Goal: Transaction & Acquisition: Purchase product/service

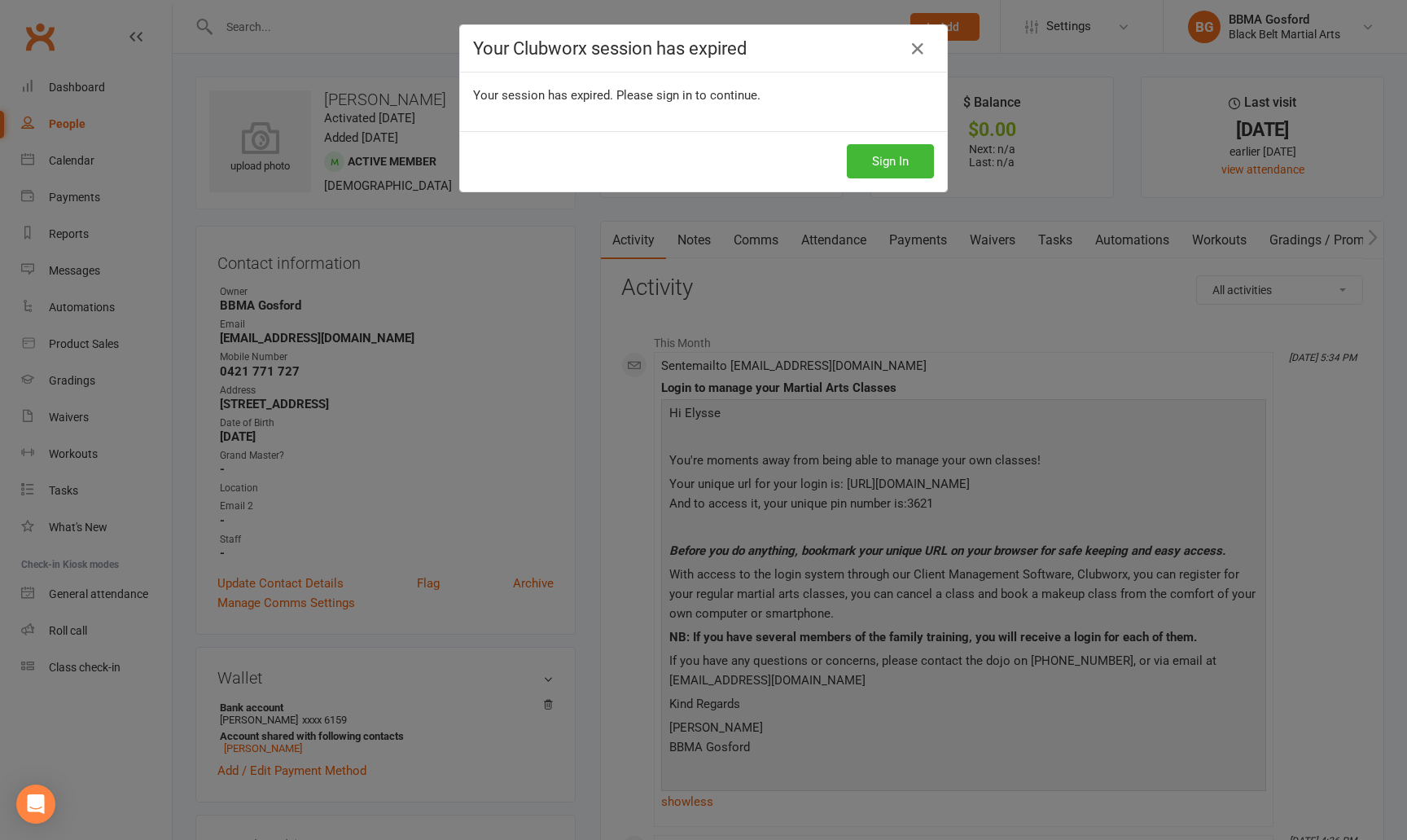
scroll to position [83, 0]
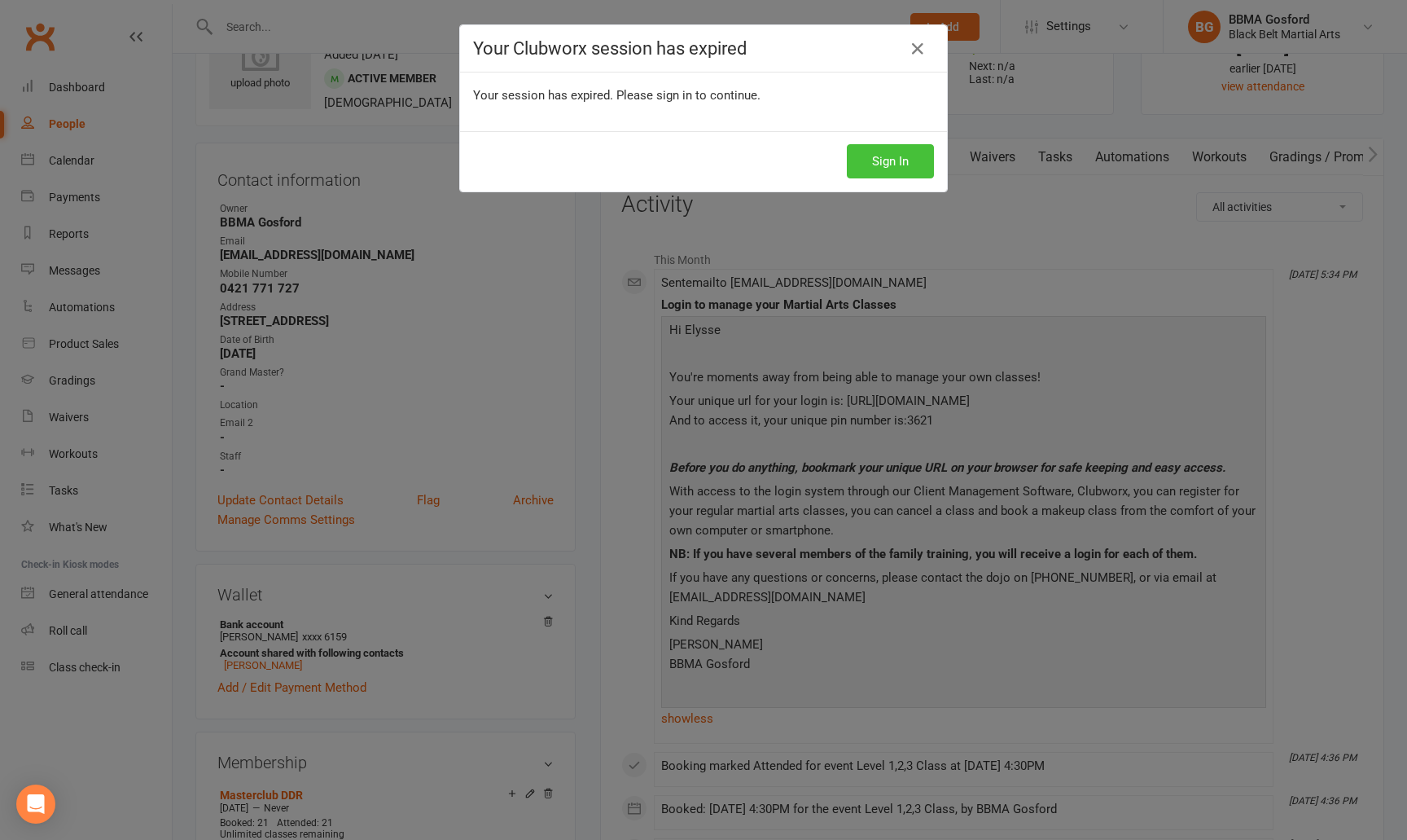
click at [879, 167] on button "Sign In" at bounding box center [890, 161] width 87 height 34
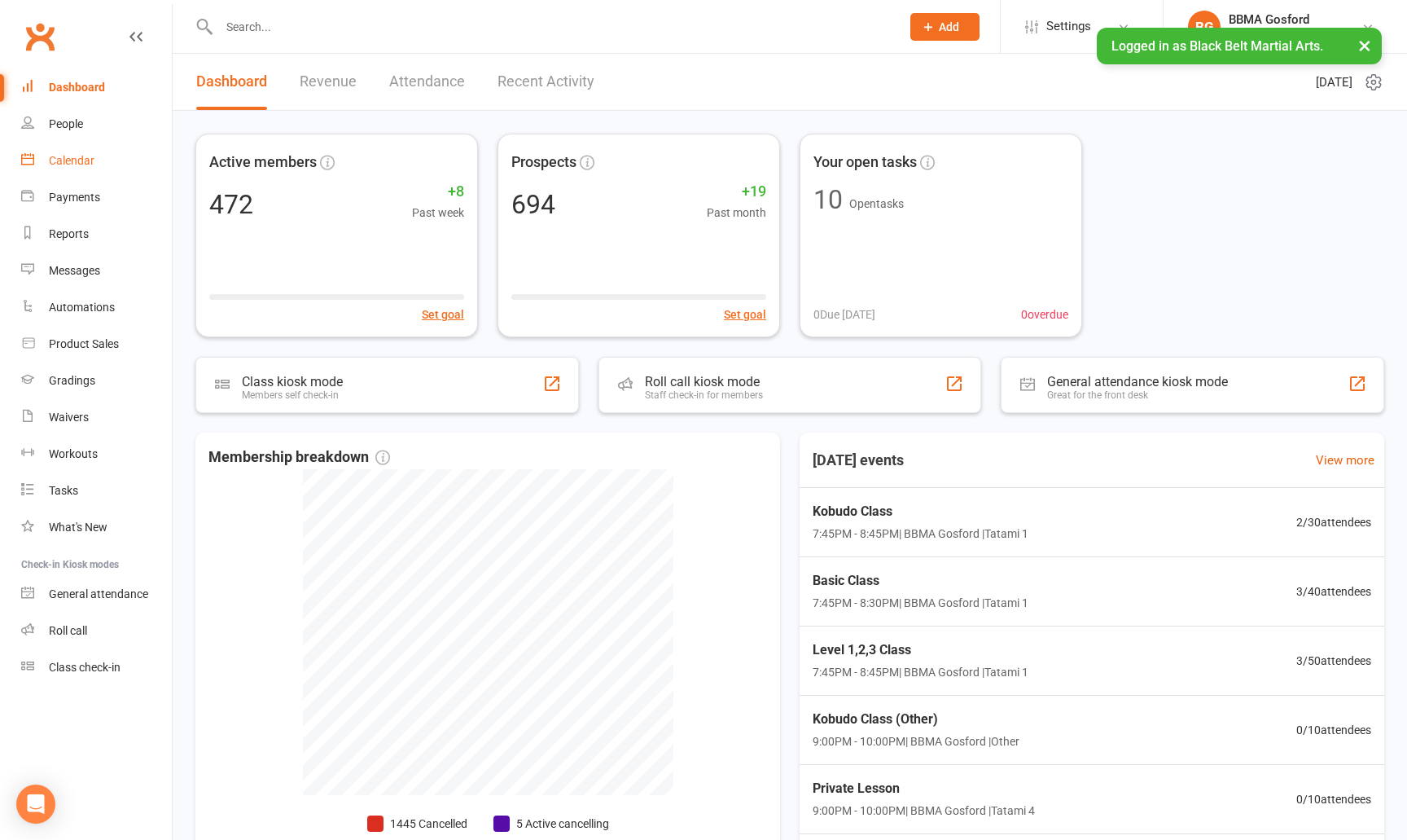
click at [85, 156] on div "Calendar" at bounding box center [72, 160] width 46 height 13
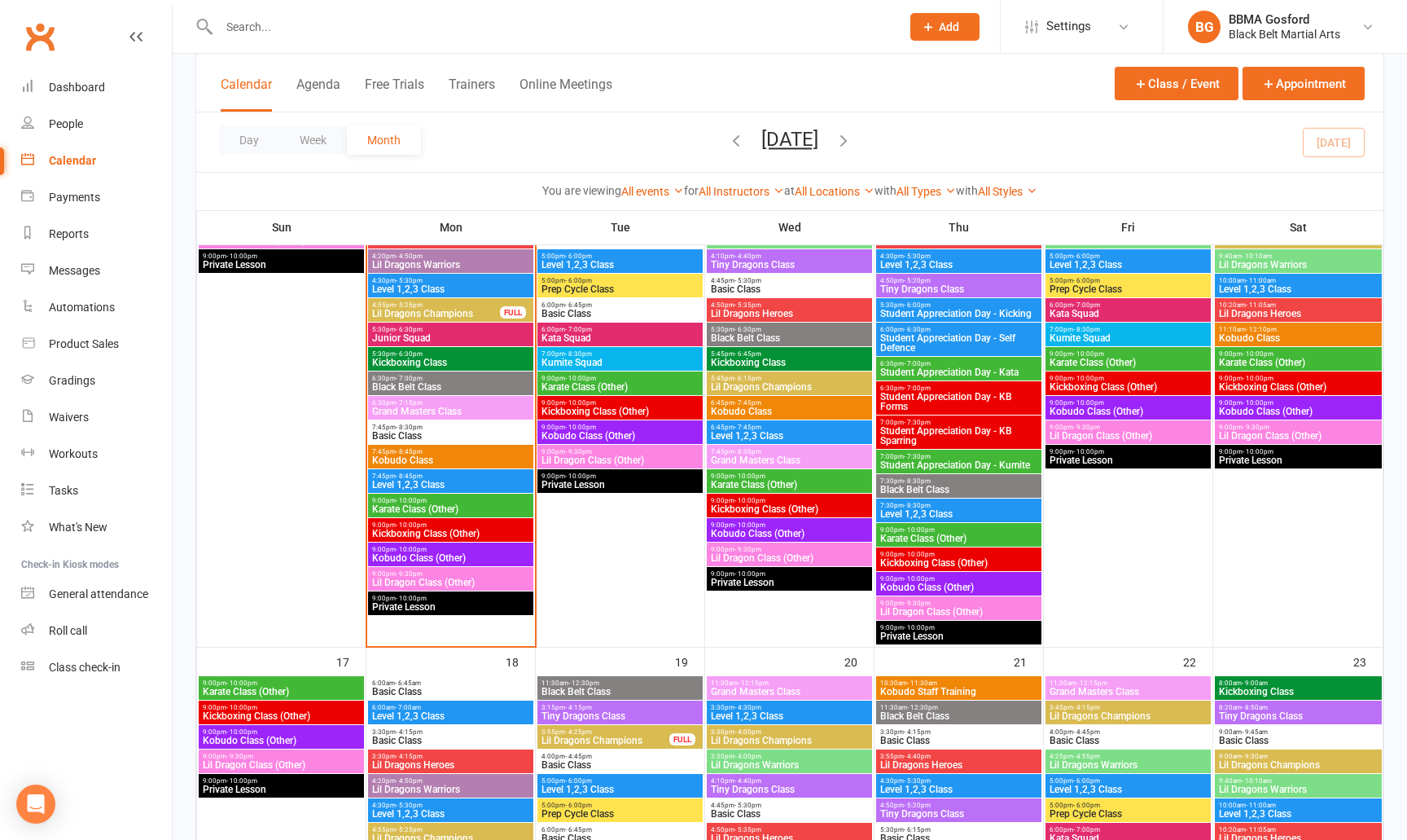
scroll to position [1212, 0]
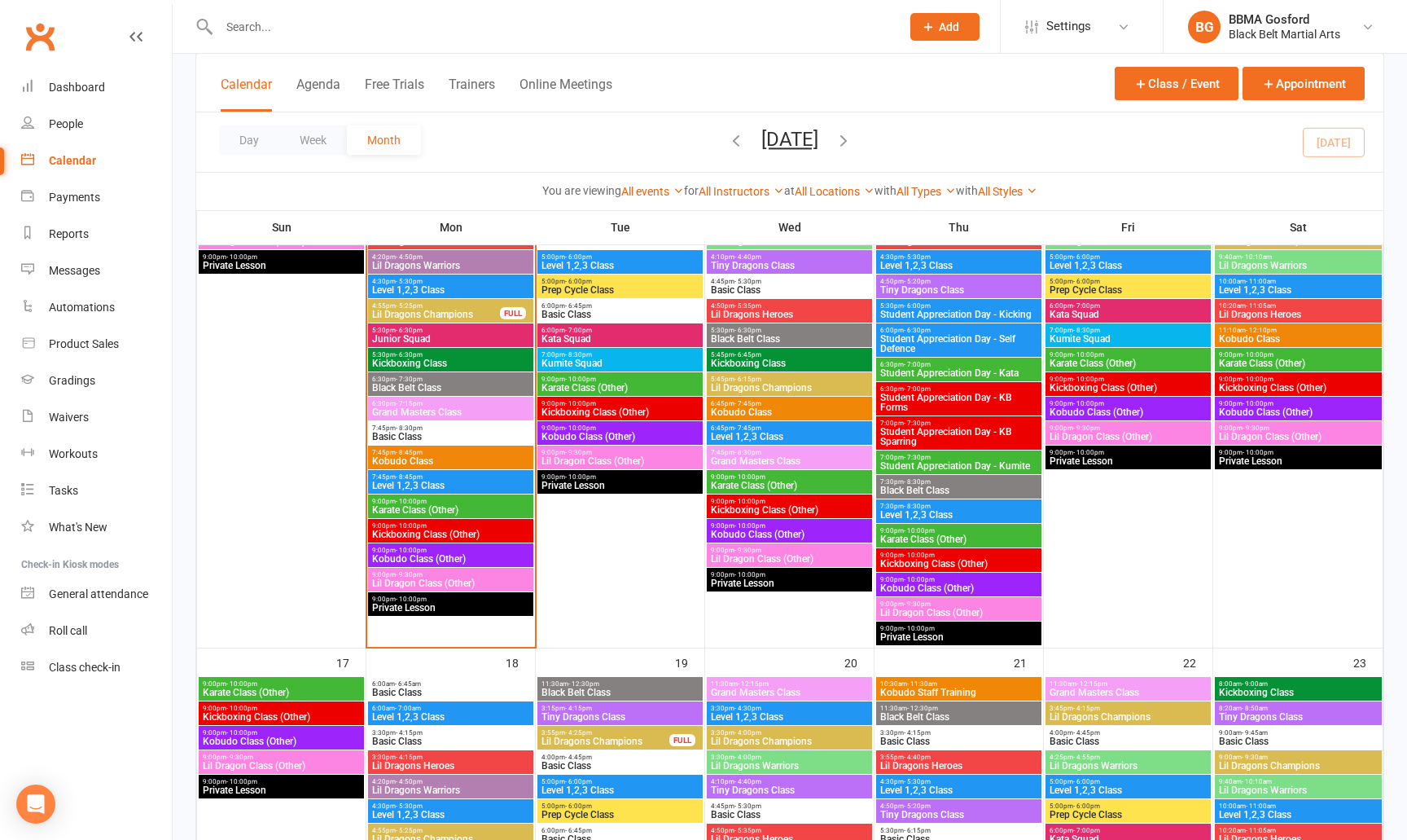
click at [418, 414] on span "Grand Masters Class" at bounding box center [450, 412] width 158 height 10
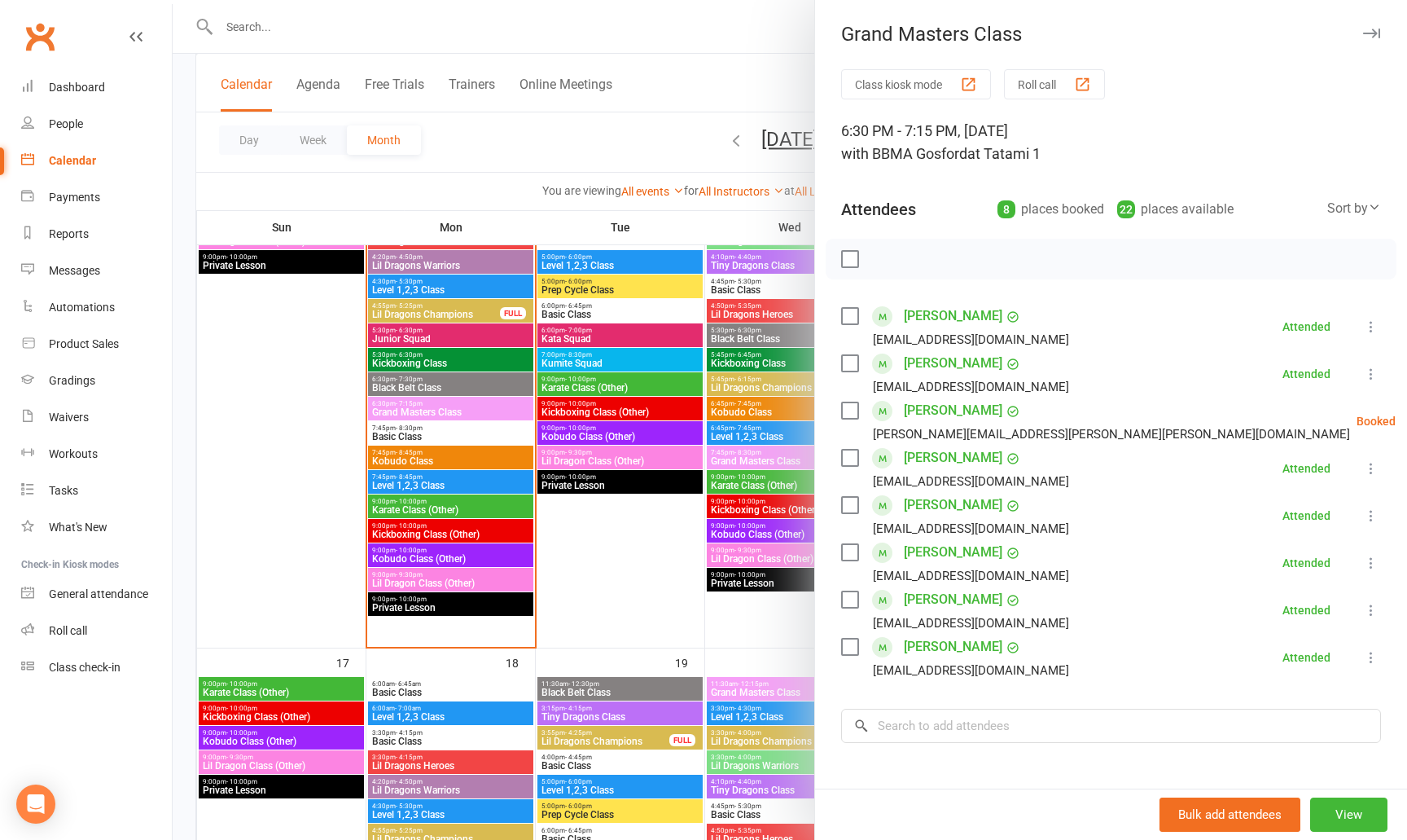
click at [1053, 84] on button "Roll call" at bounding box center [1054, 85] width 101 height 31
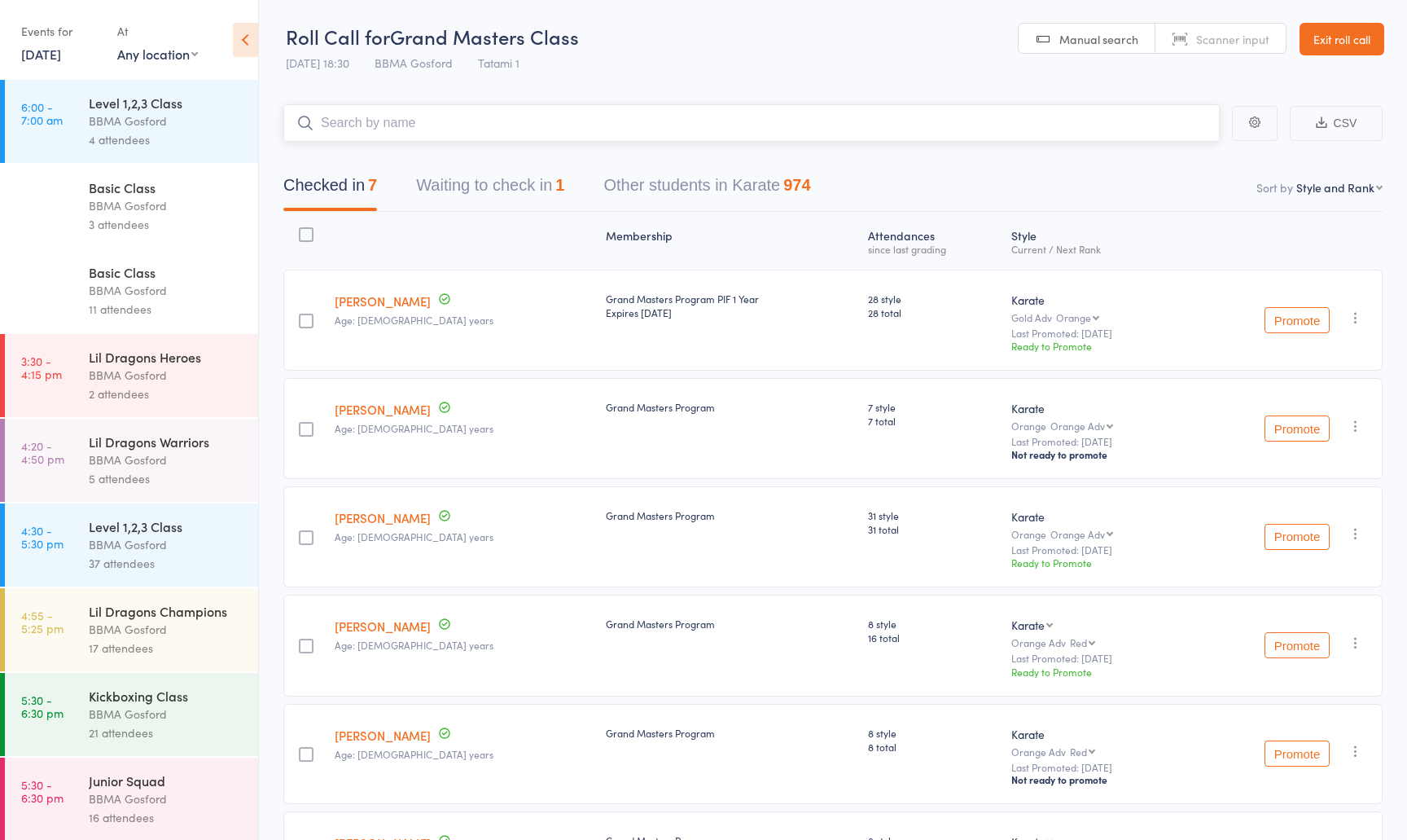
click at [498, 178] on button "Waiting to check in 1" at bounding box center [490, 189] width 148 height 43
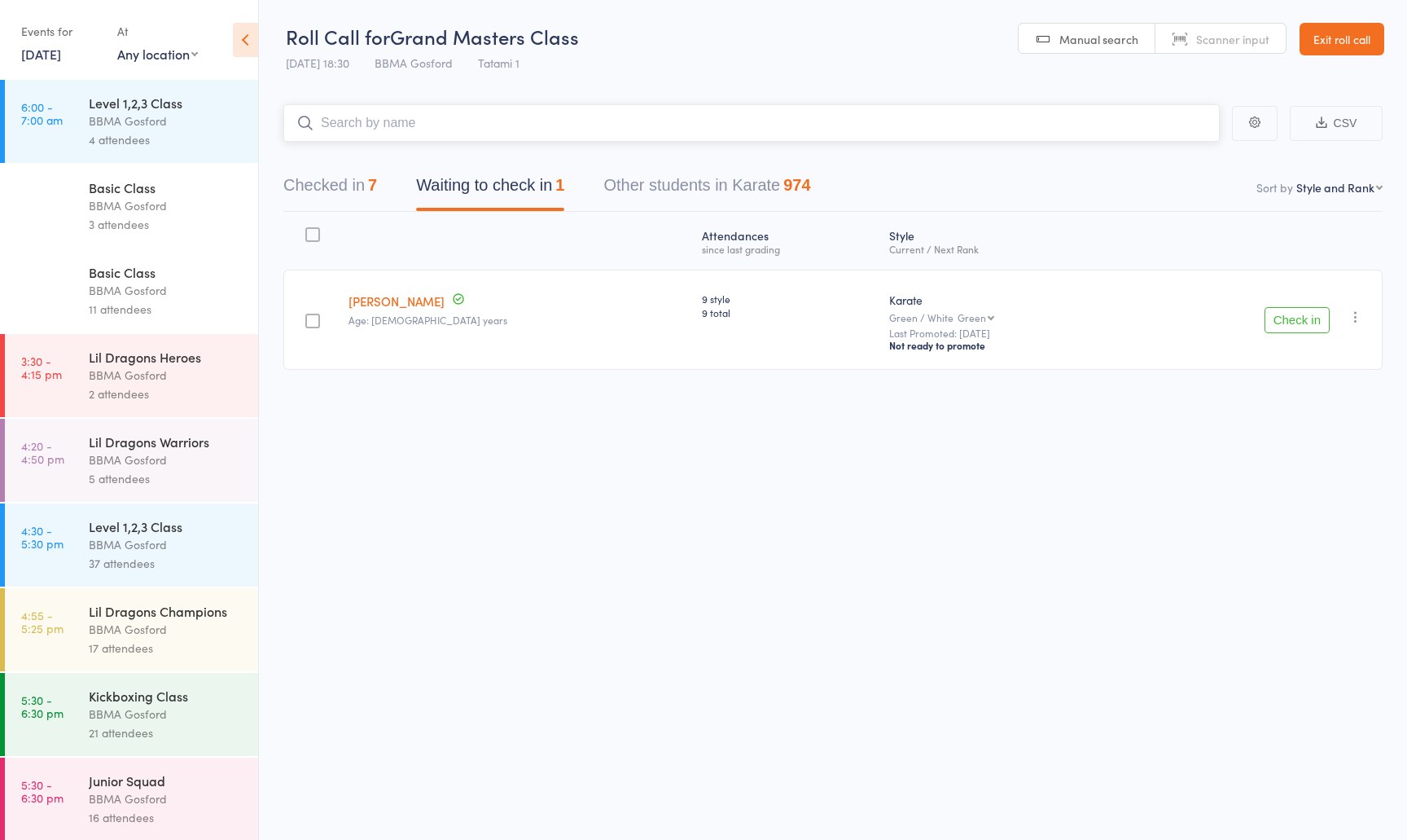
click at [347, 185] on button "Checked in 7" at bounding box center [330, 189] width 93 height 43
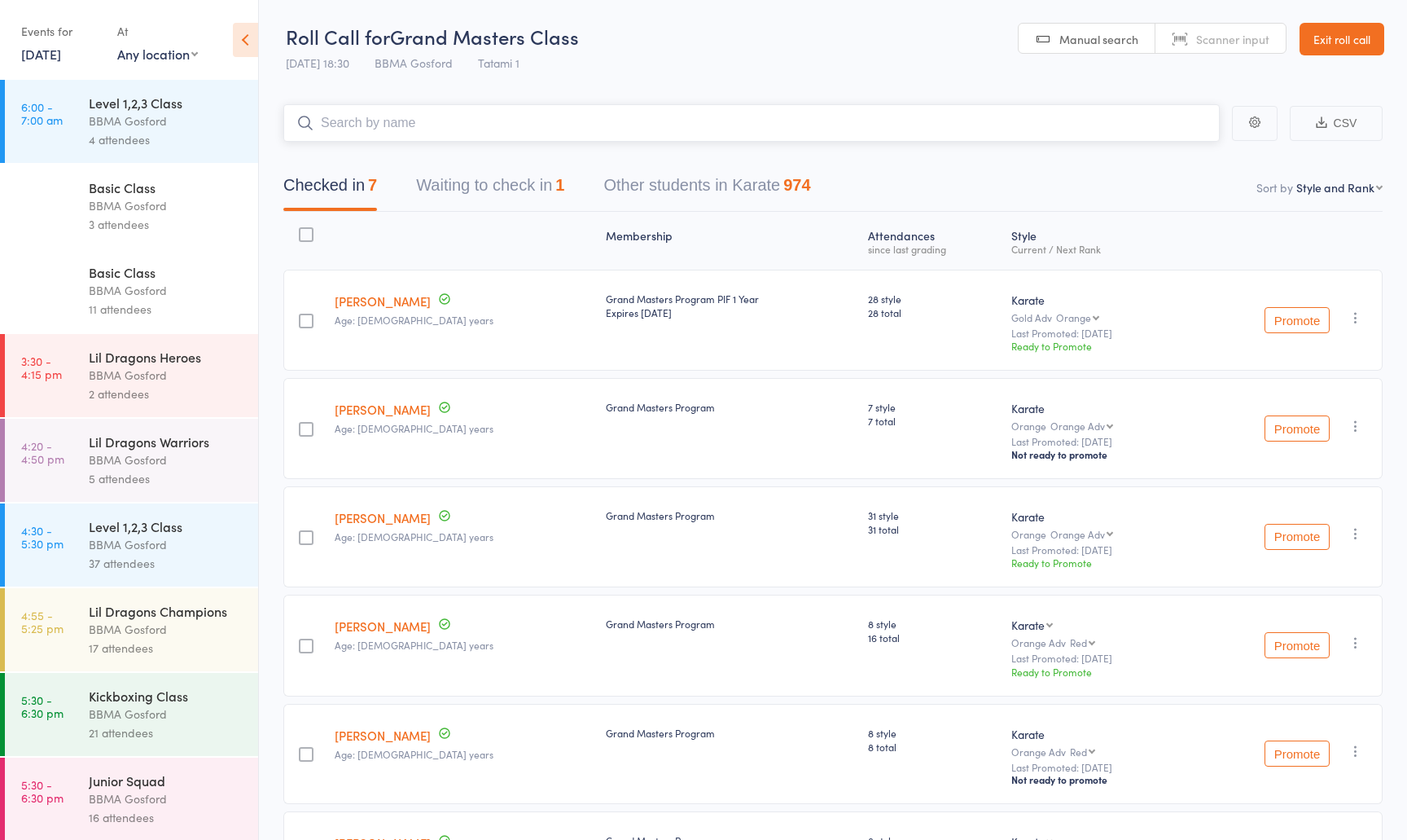
click at [456, 115] on input "search" at bounding box center [751, 123] width 937 height 37
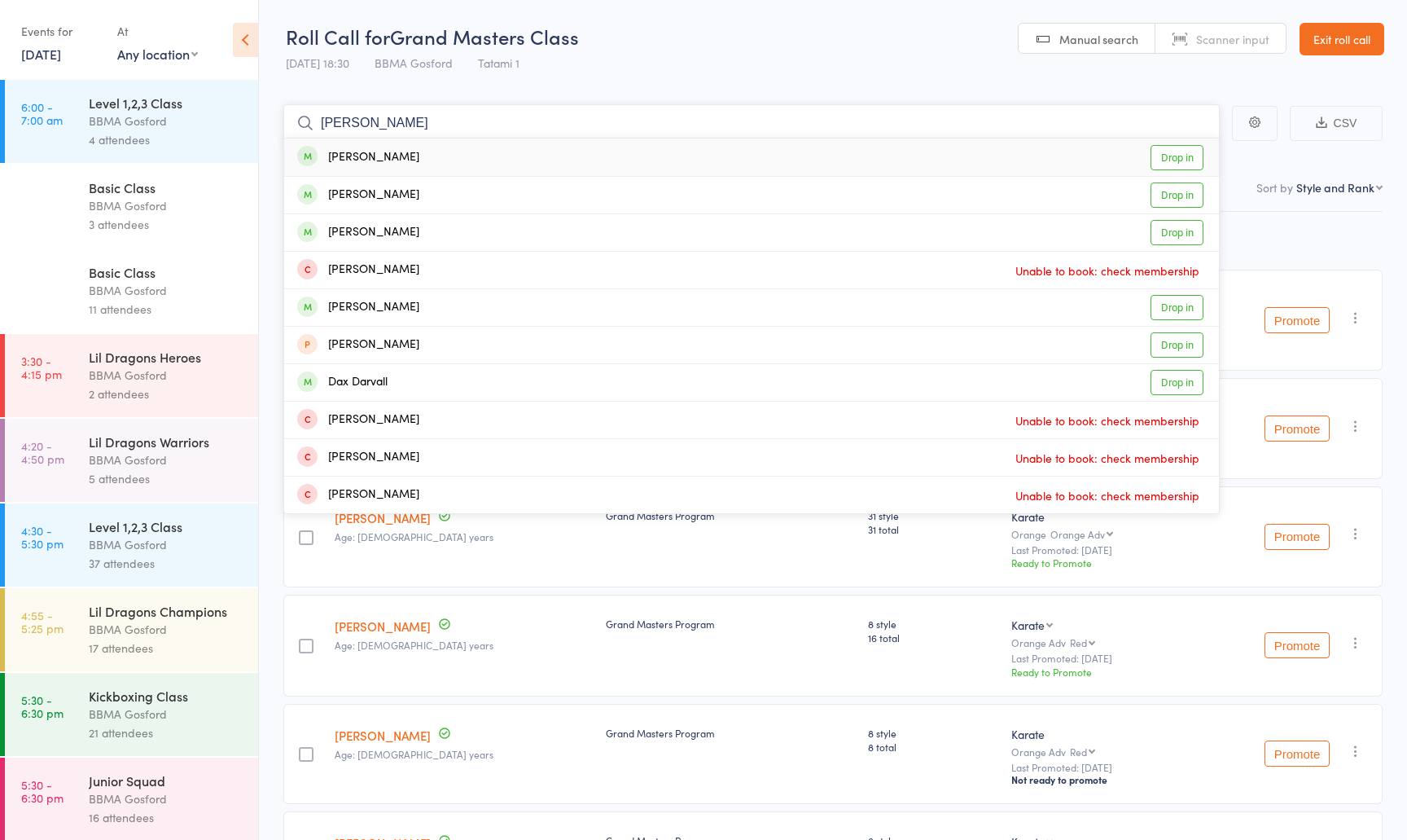
type input "darren"
click at [1156, 160] on link "Drop in" at bounding box center [1177, 158] width 53 height 25
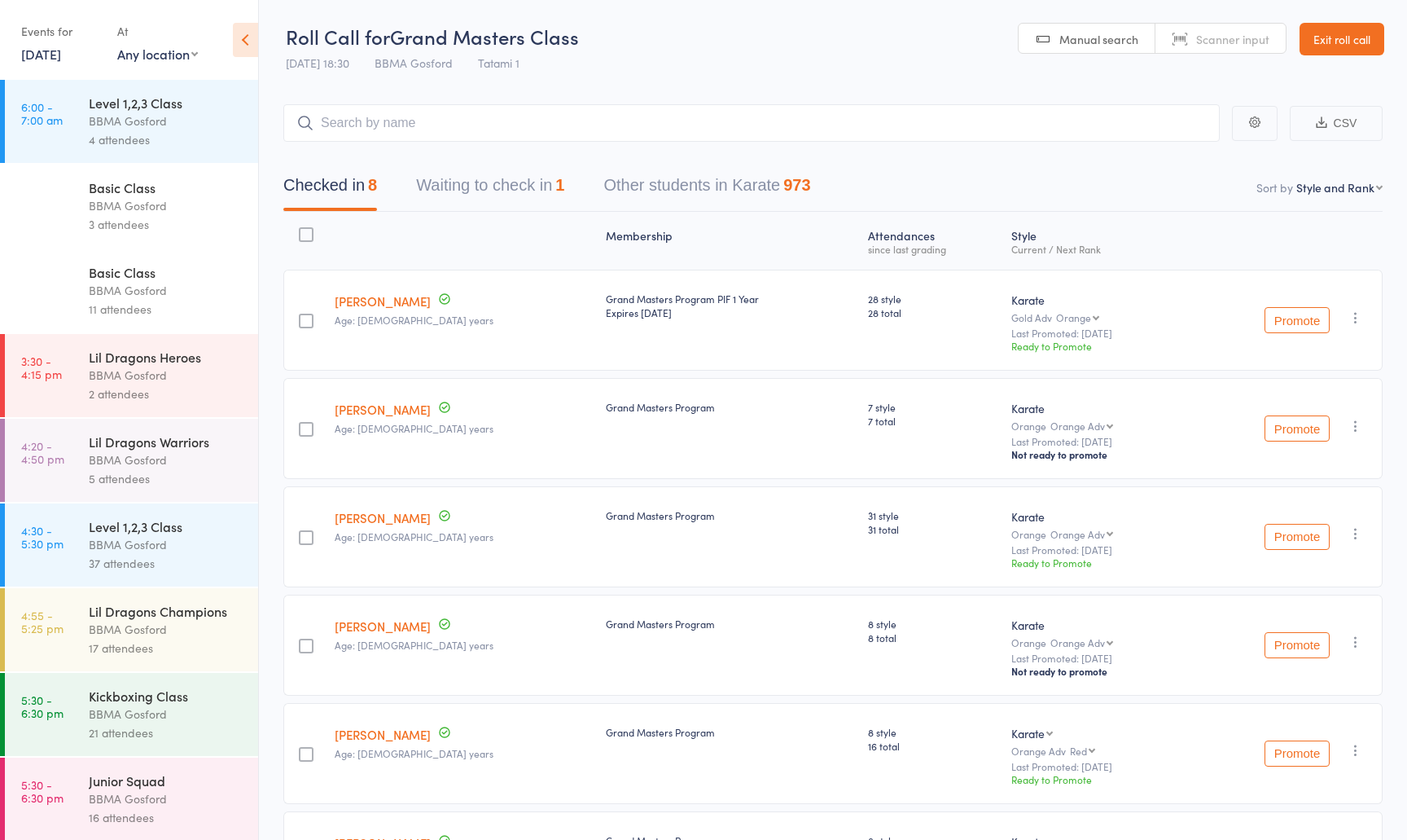
click at [1341, 37] on link "Exit roll call" at bounding box center [1342, 39] width 85 height 32
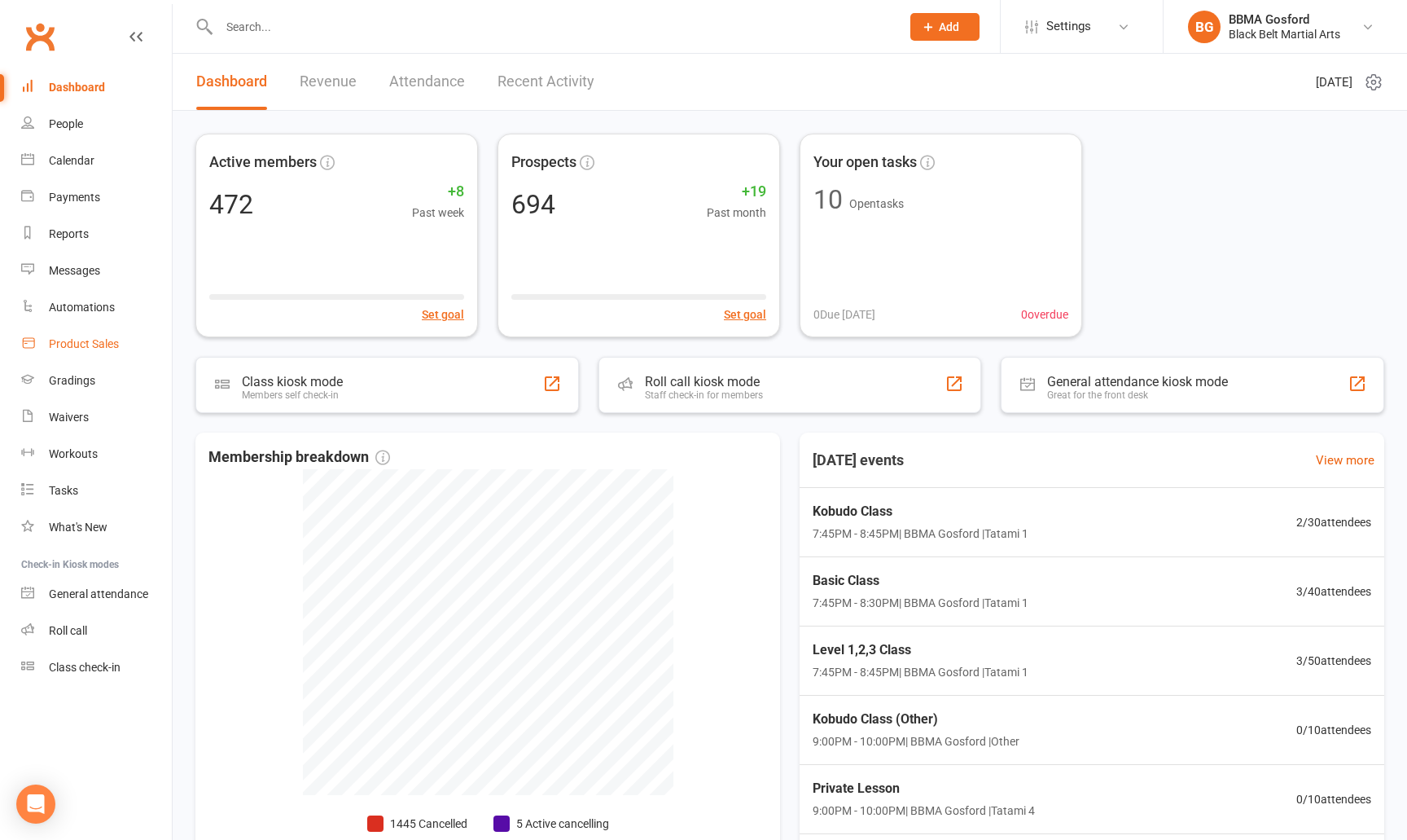
click at [90, 352] on link "Product Sales" at bounding box center [97, 343] width 151 height 36
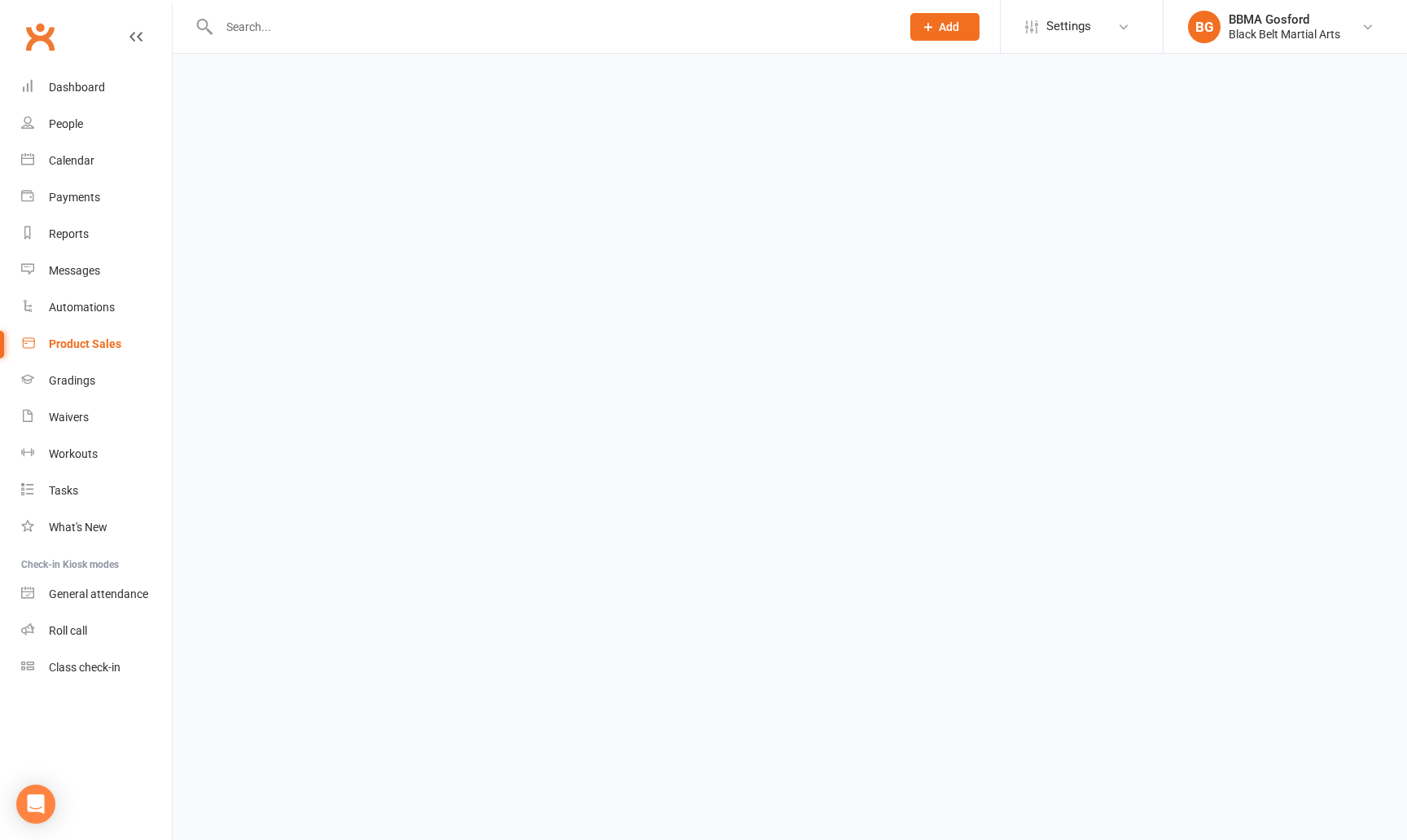
select select "100"
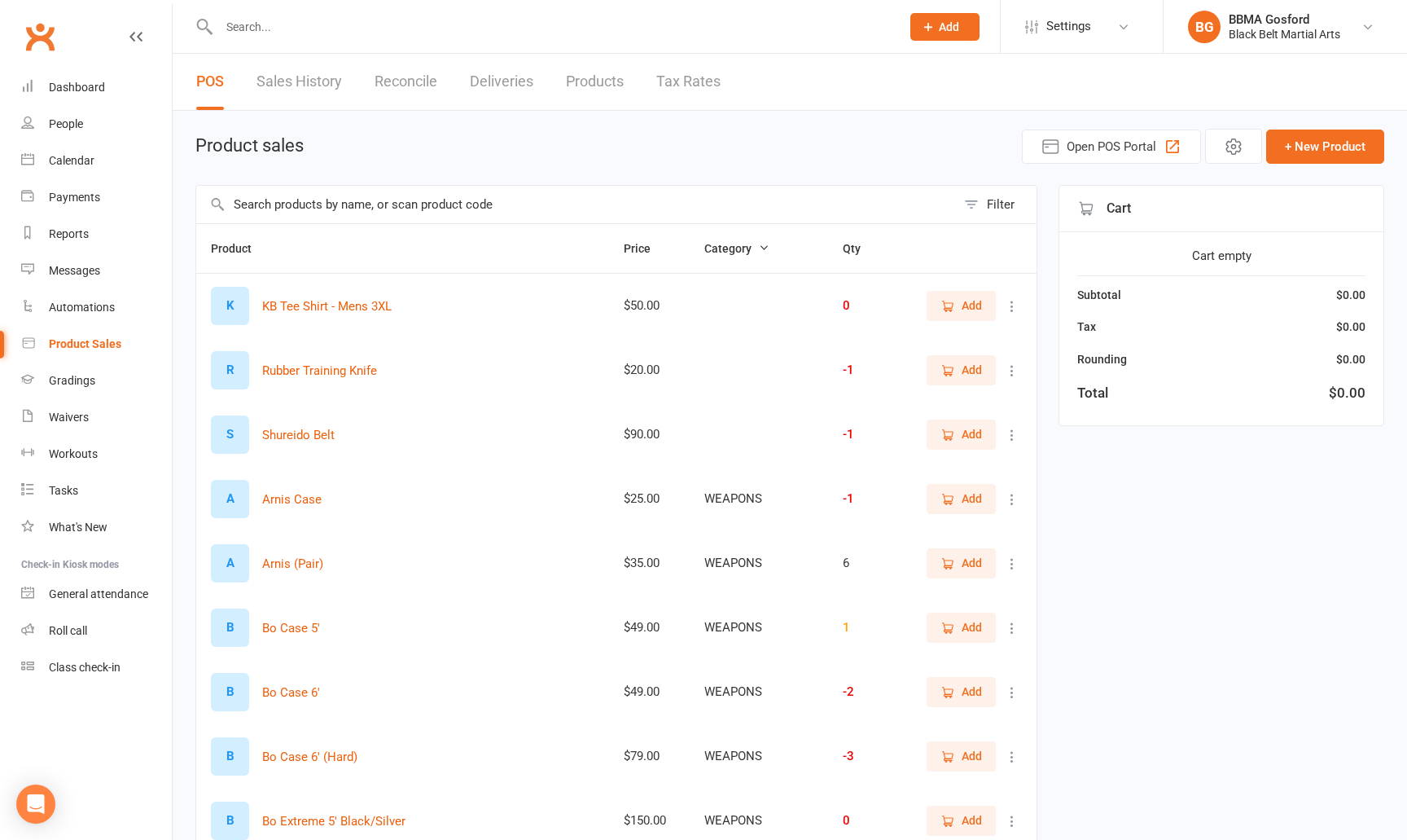
click at [324, 211] on input "text" at bounding box center [576, 204] width 759 height 37
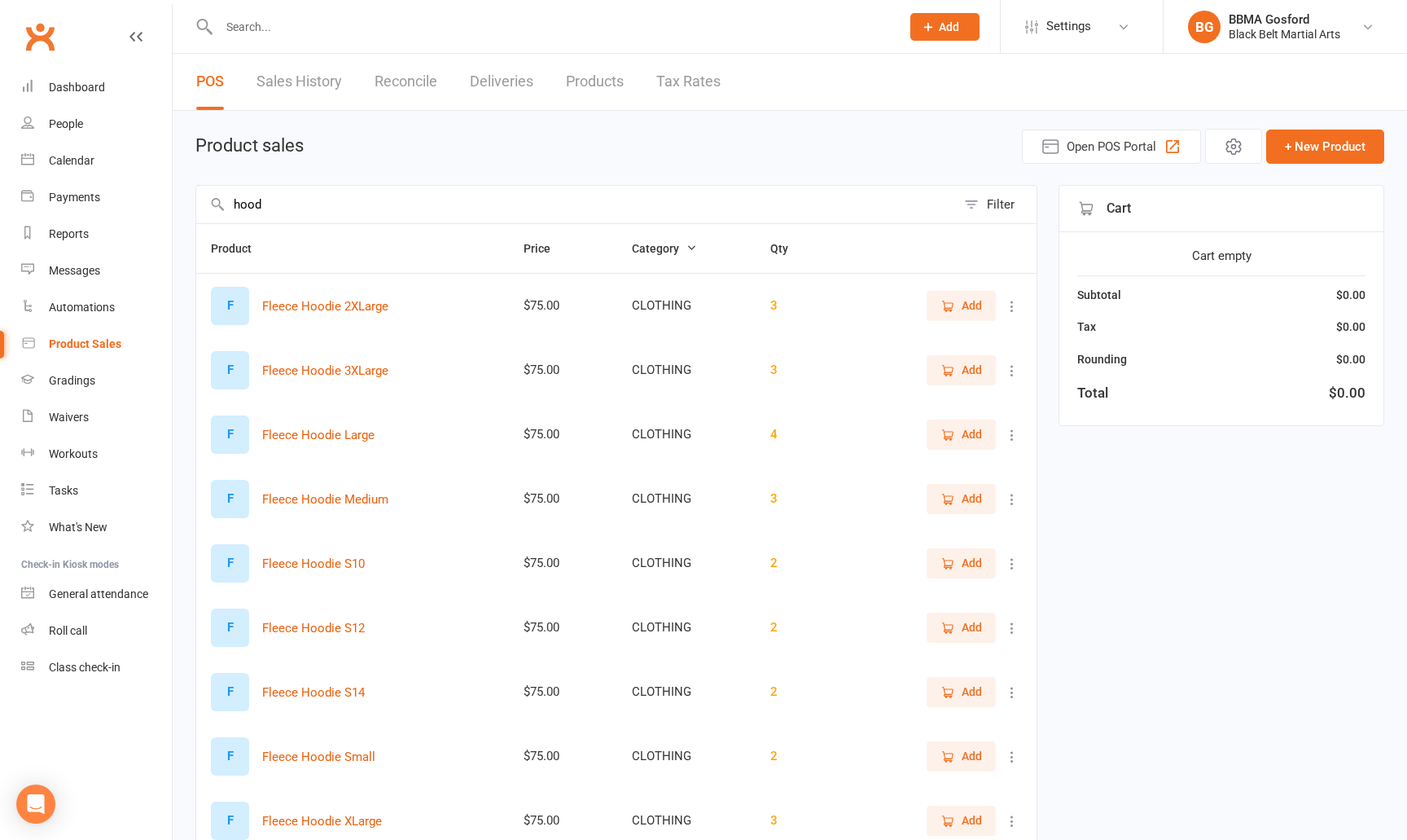
type input "hood"
click at [965, 495] on span "Add" at bounding box center [972, 498] width 20 height 18
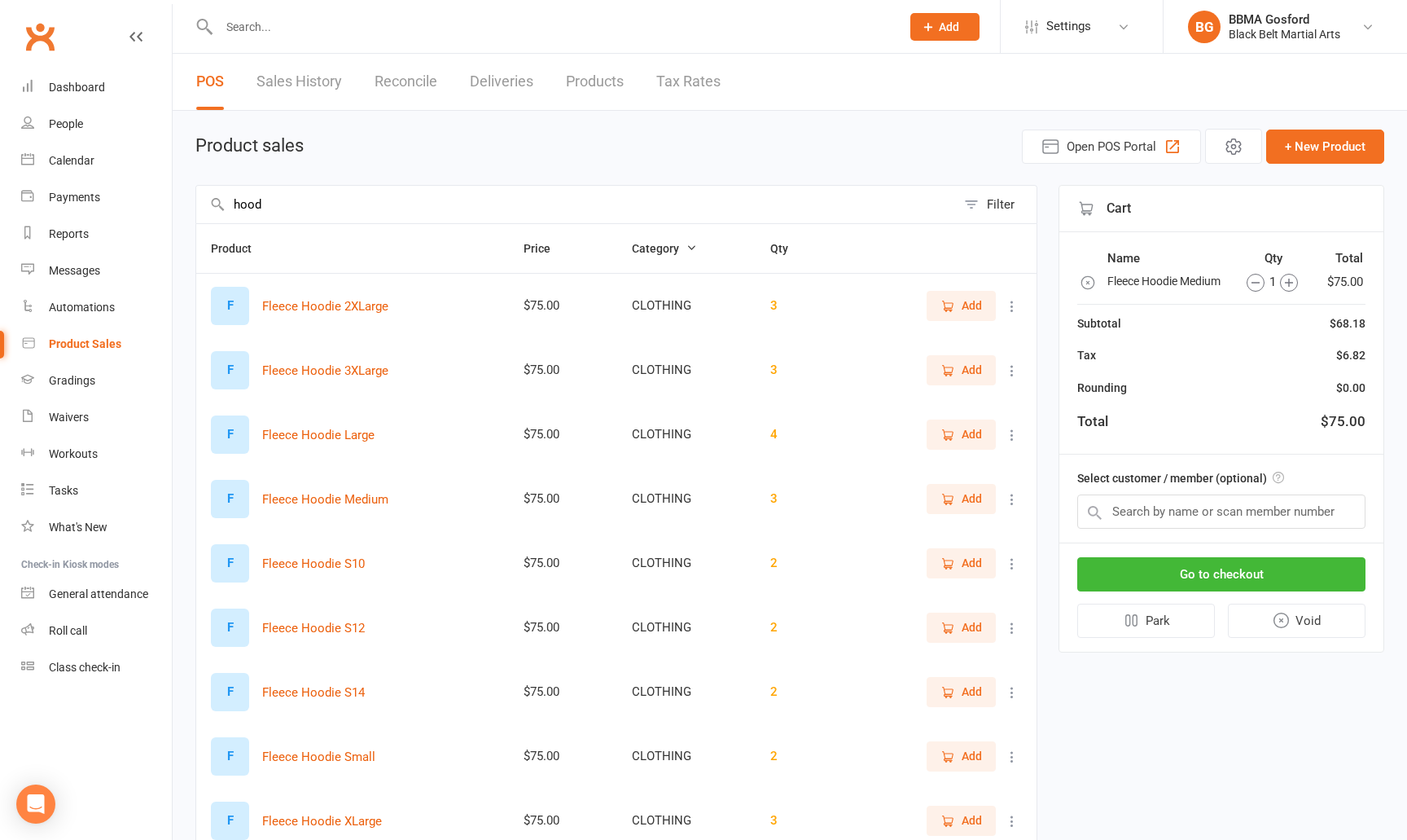
click at [1288, 284] on icon "button" at bounding box center [1289, 283] width 8 height 8
click at [1271, 529] on input "text" at bounding box center [1221, 511] width 288 height 34
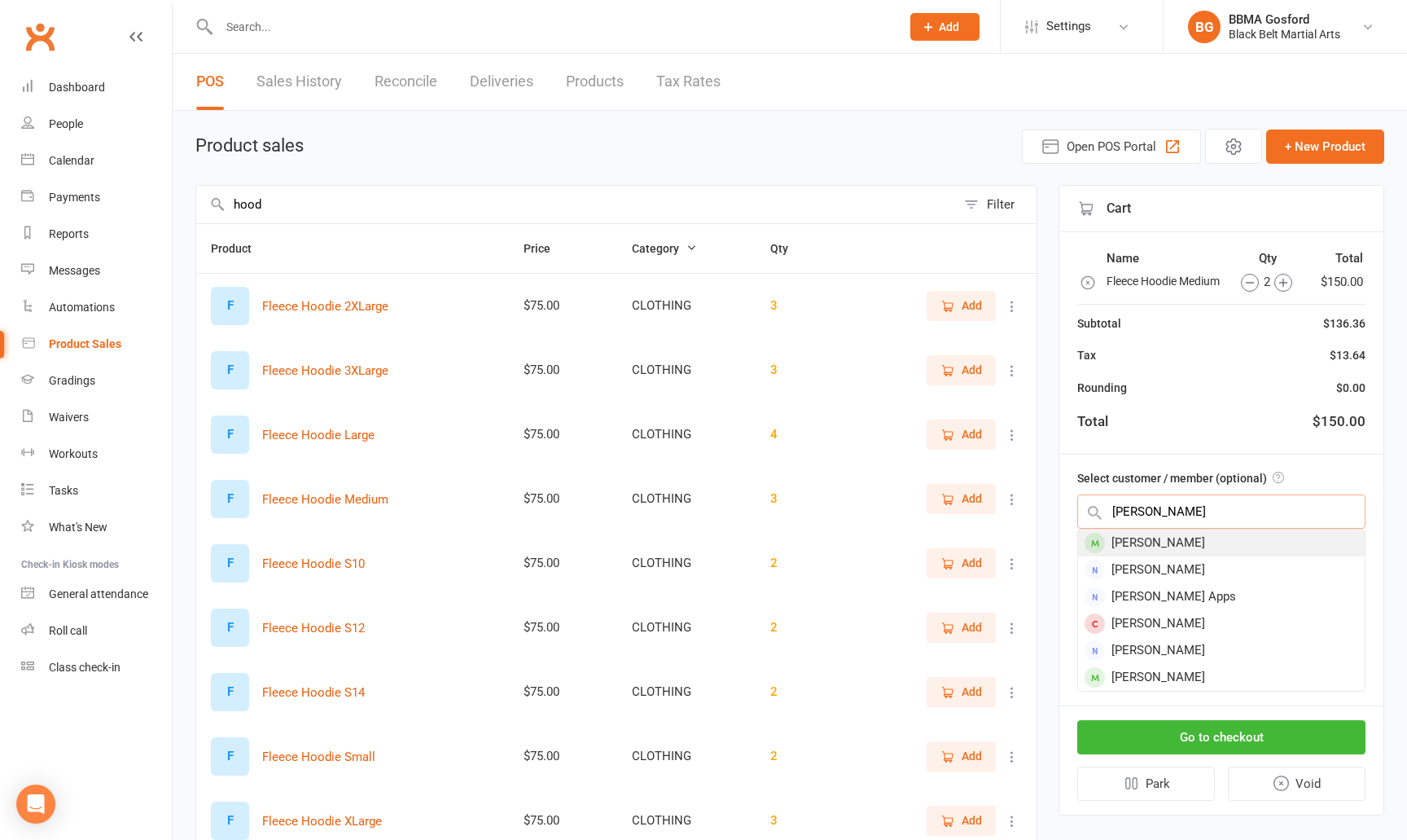
type input "jess ayr"
click at [1188, 556] on div "Jessica Ayres" at bounding box center [1221, 543] width 286 height 27
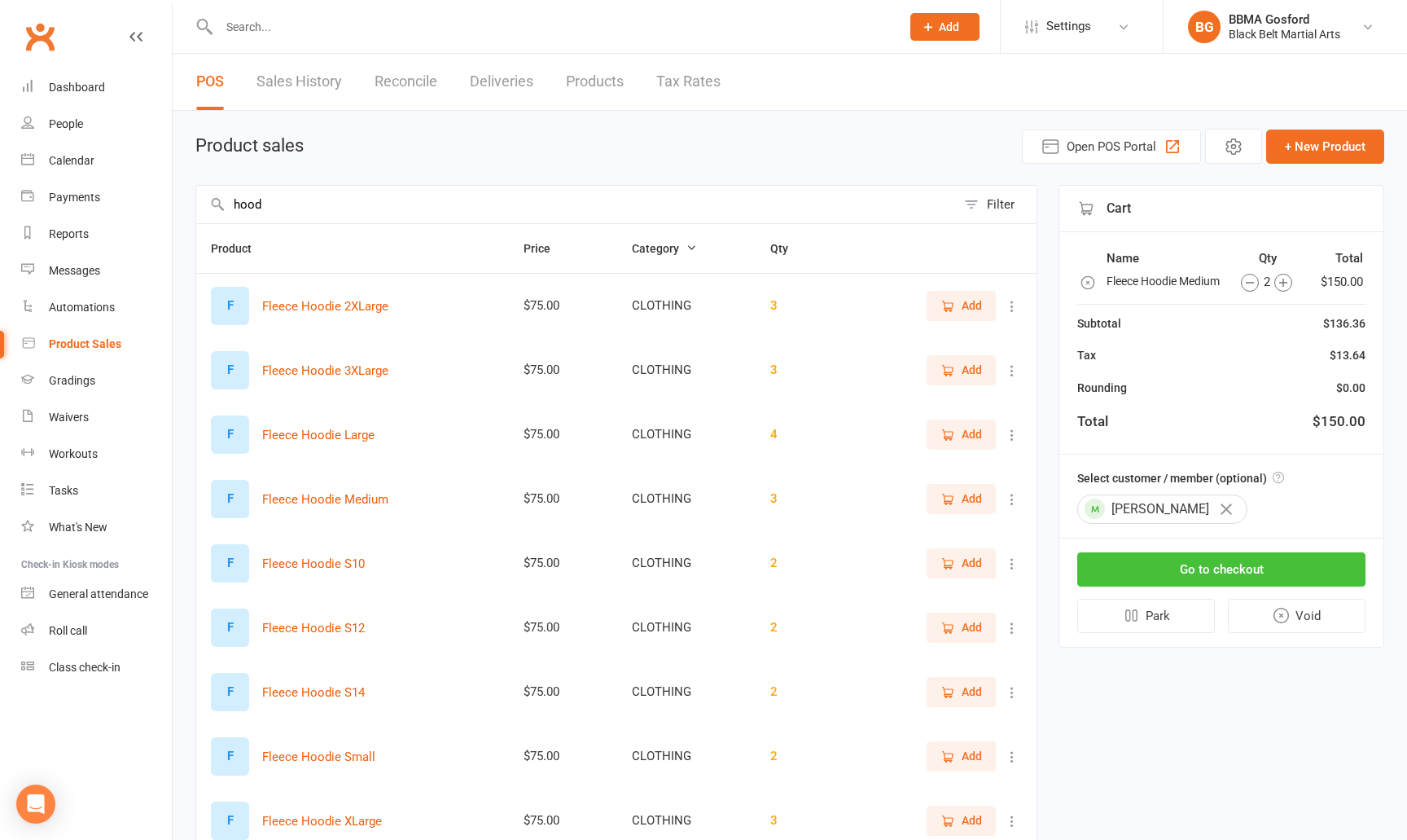
click at [1200, 587] on button "Go to checkout" at bounding box center [1221, 569] width 288 height 34
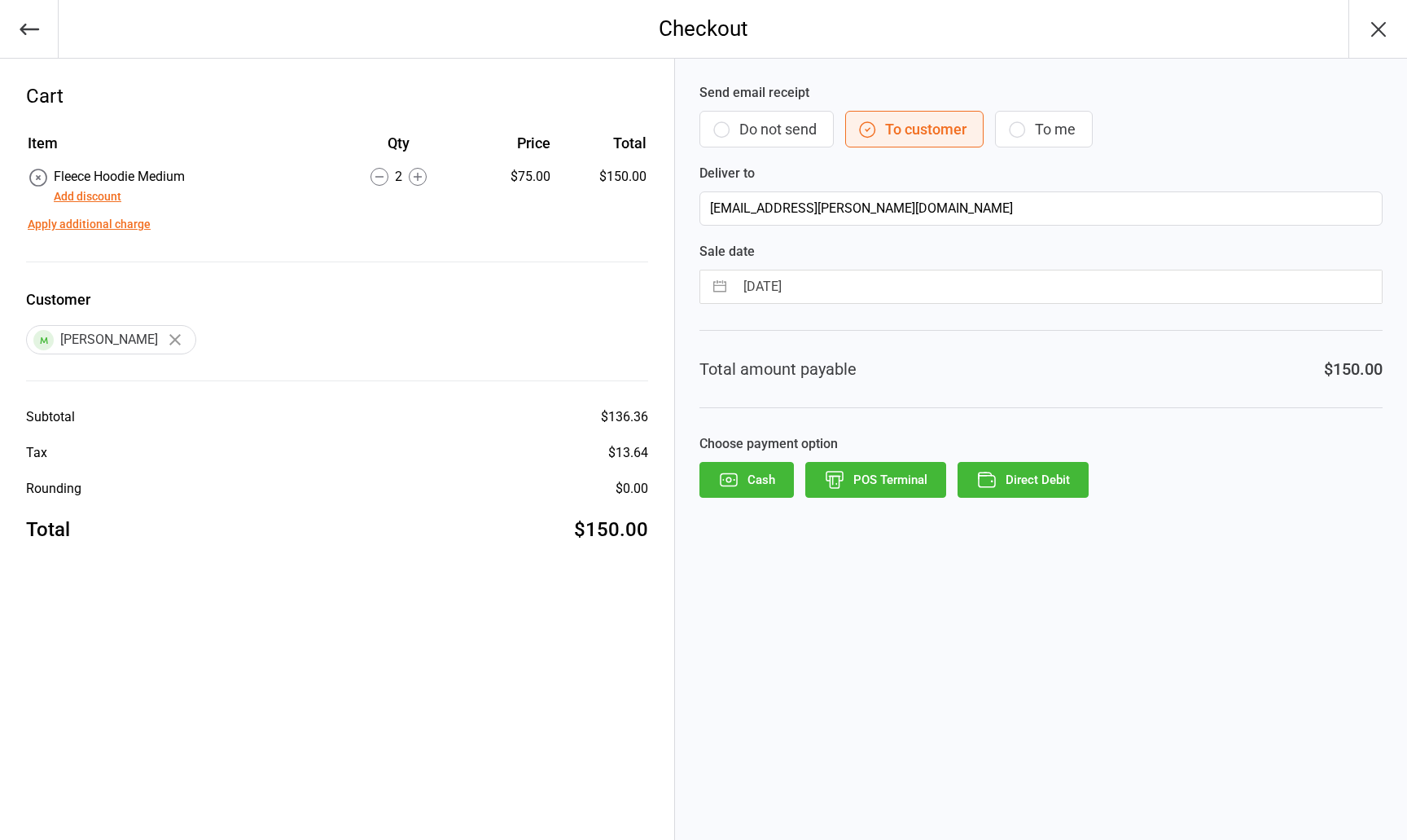
click at [861, 481] on button "POS Terminal" at bounding box center [876, 480] width 141 height 36
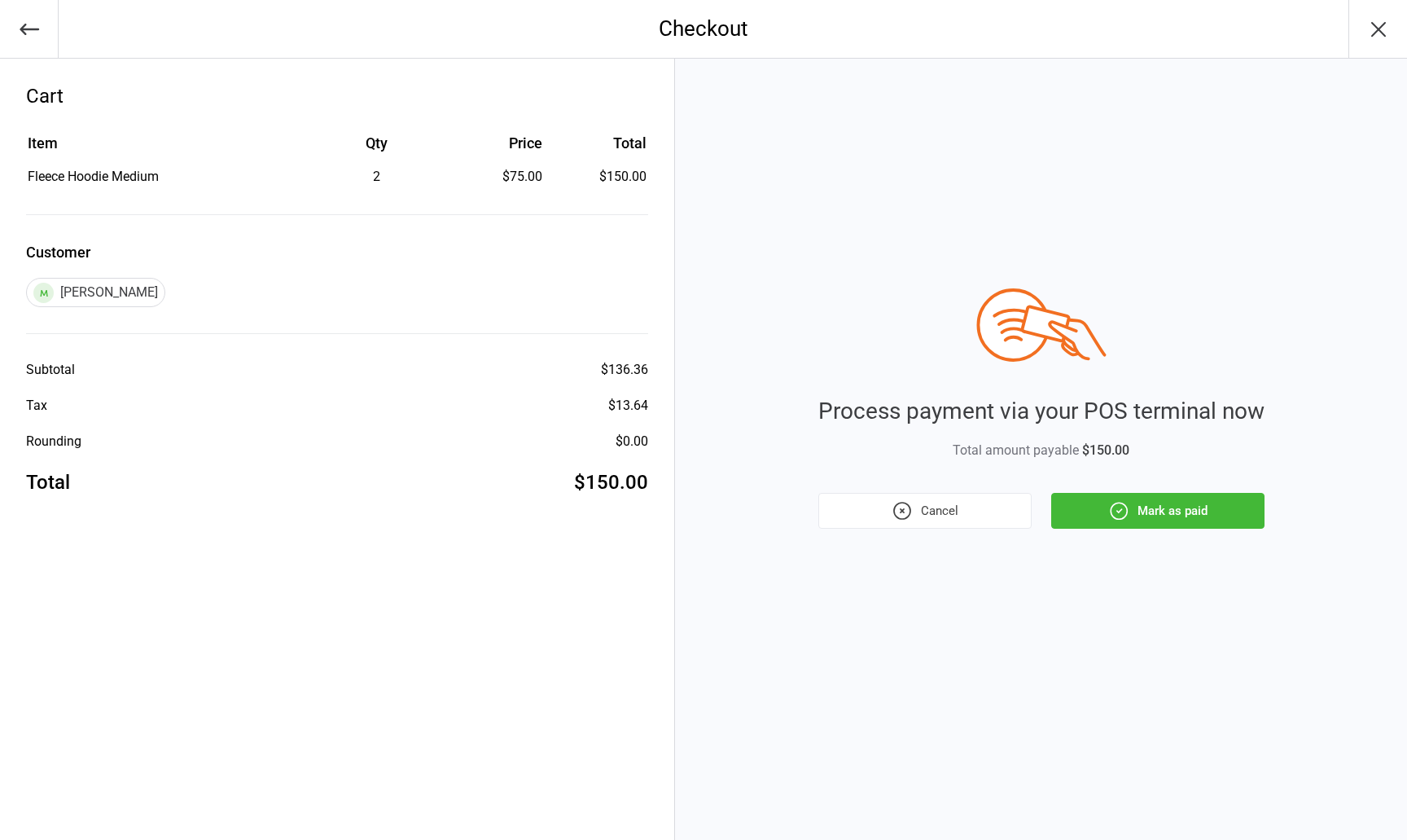
click at [1180, 520] on button "Mark as paid" at bounding box center [1158, 510] width 214 height 36
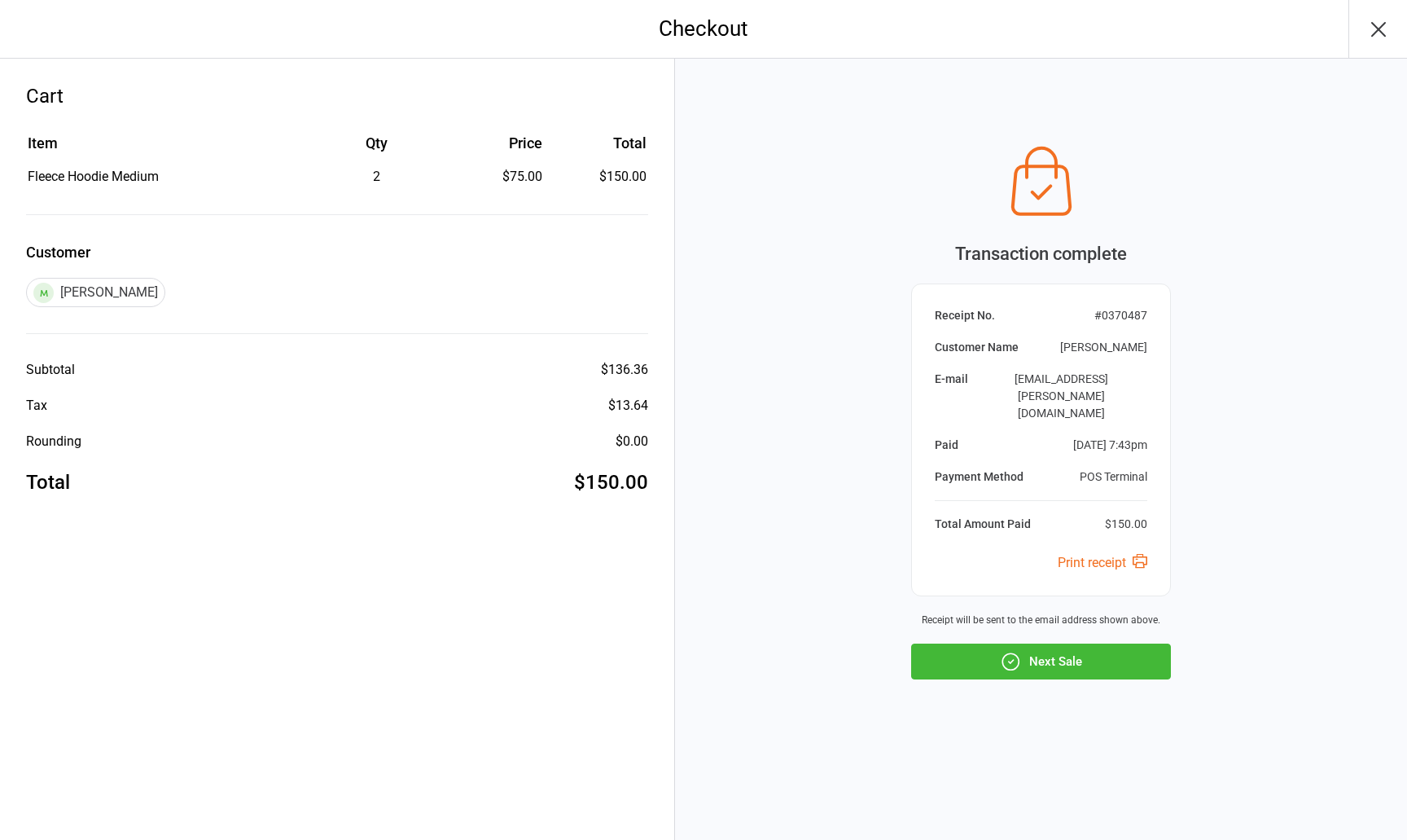
click at [1092, 658] on button "Next Sale" at bounding box center [1041, 661] width 259 height 36
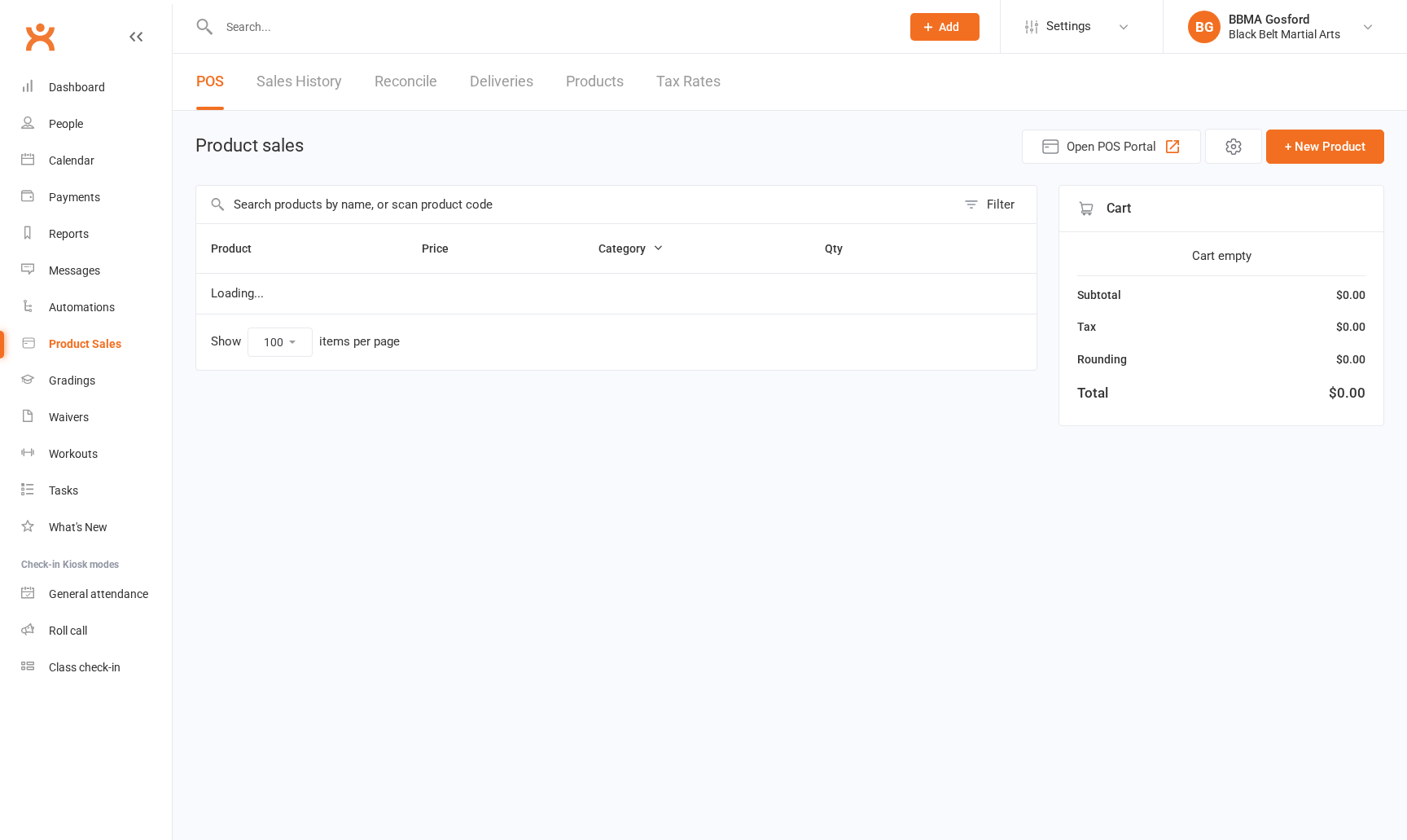
select select "100"
